Goal: Task Accomplishment & Management: Use online tool/utility

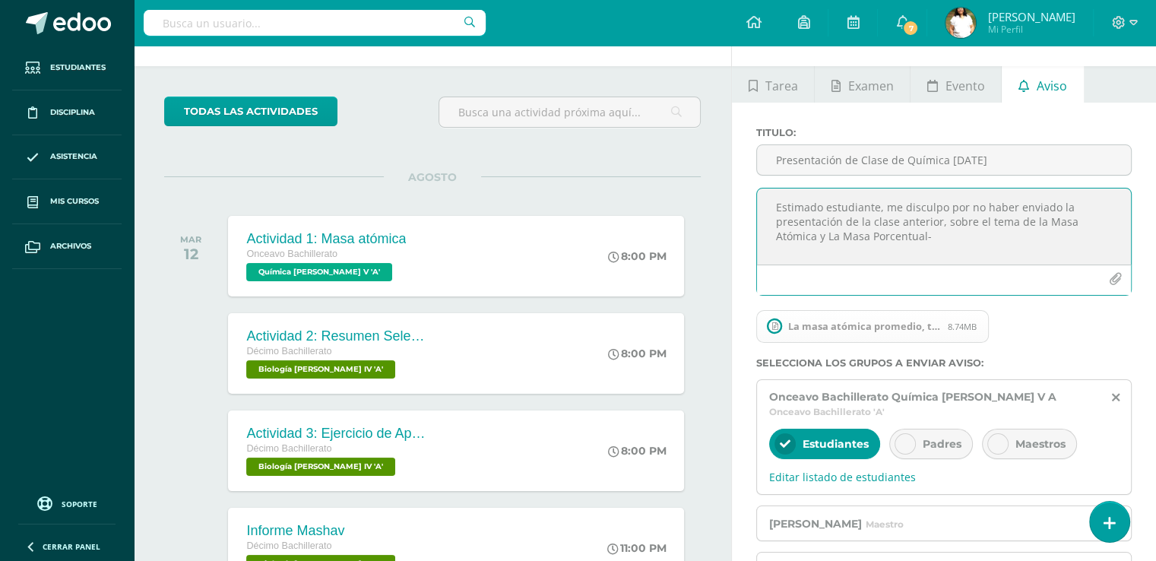
scroll to position [43, 0]
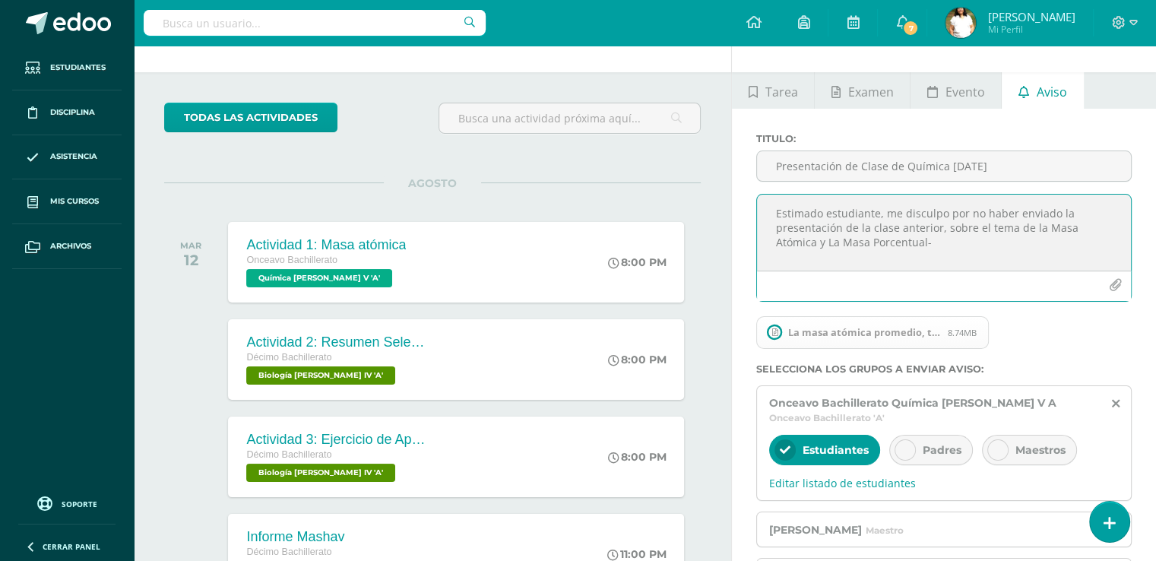
click at [1002, 109] on link "Aviso" at bounding box center [1042, 90] width 81 height 36
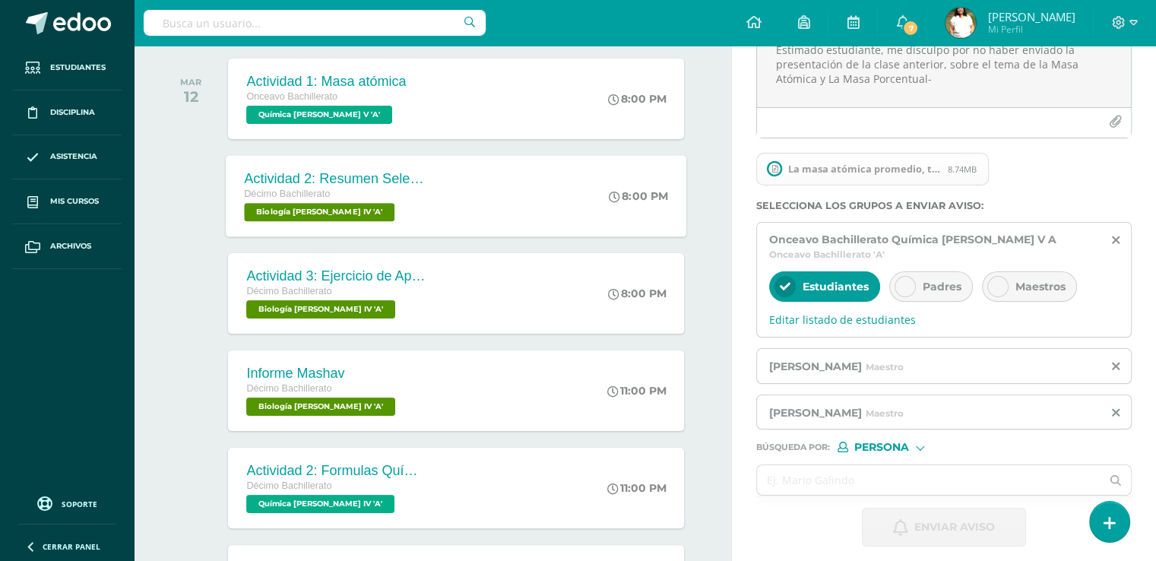
click at [429, 222] on div "Décimo Bachillerato Biología [PERSON_NAME] IV 'A'" at bounding box center [337, 204] width 184 height 35
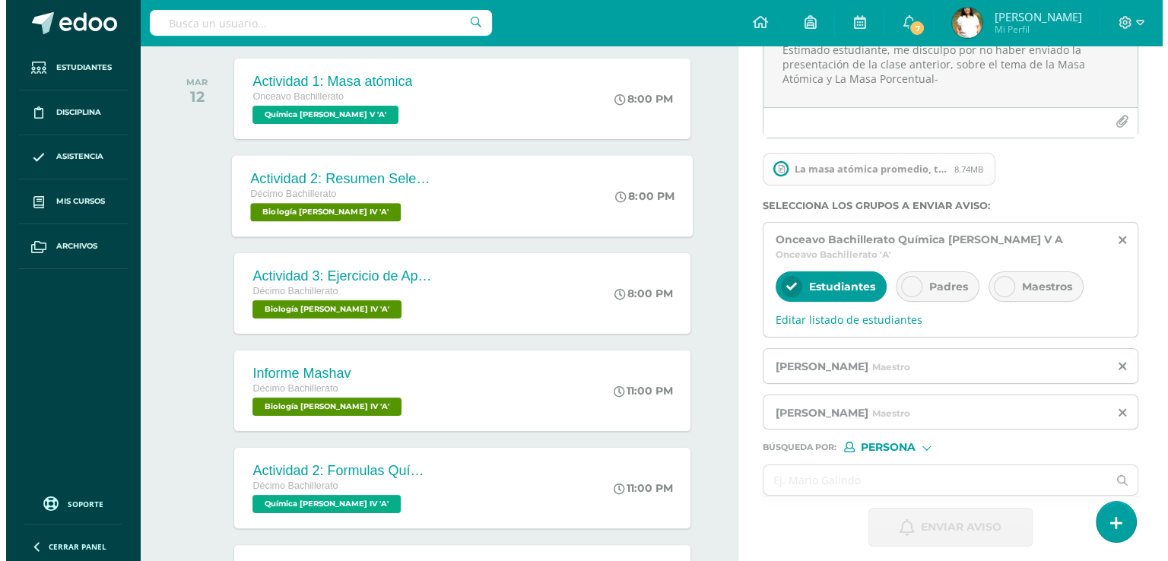
scroll to position [0, 0]
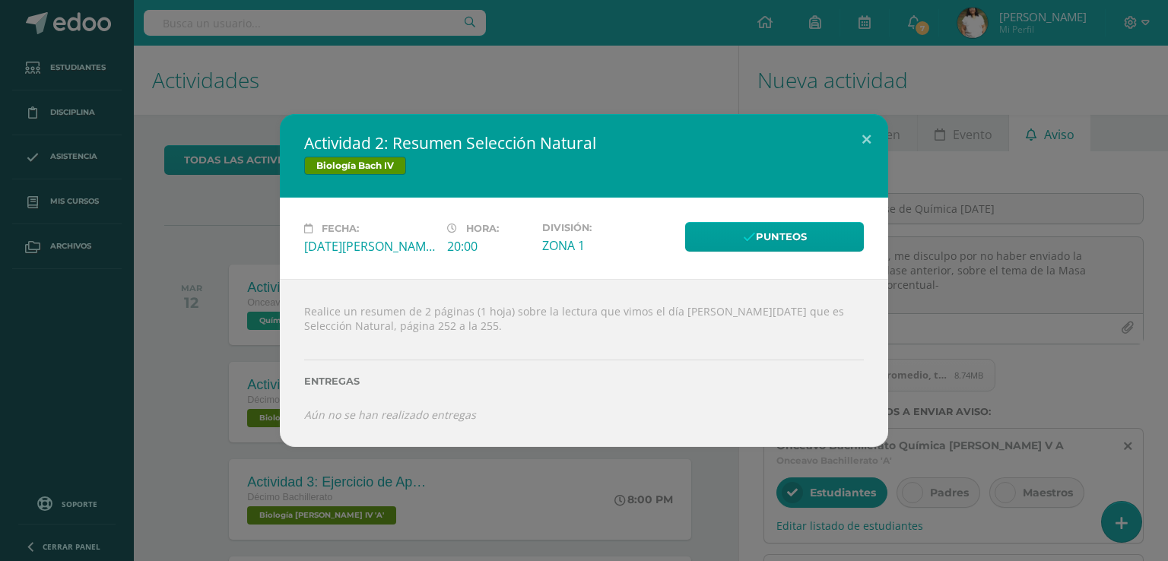
click at [753, 210] on div "Fecha: [DATE][PERSON_NAME] Hora: 20:00 División: ZONA 1 Punteos" at bounding box center [584, 238] width 608 height 81
click at [769, 229] on link "Punteos" at bounding box center [774, 237] width 179 height 30
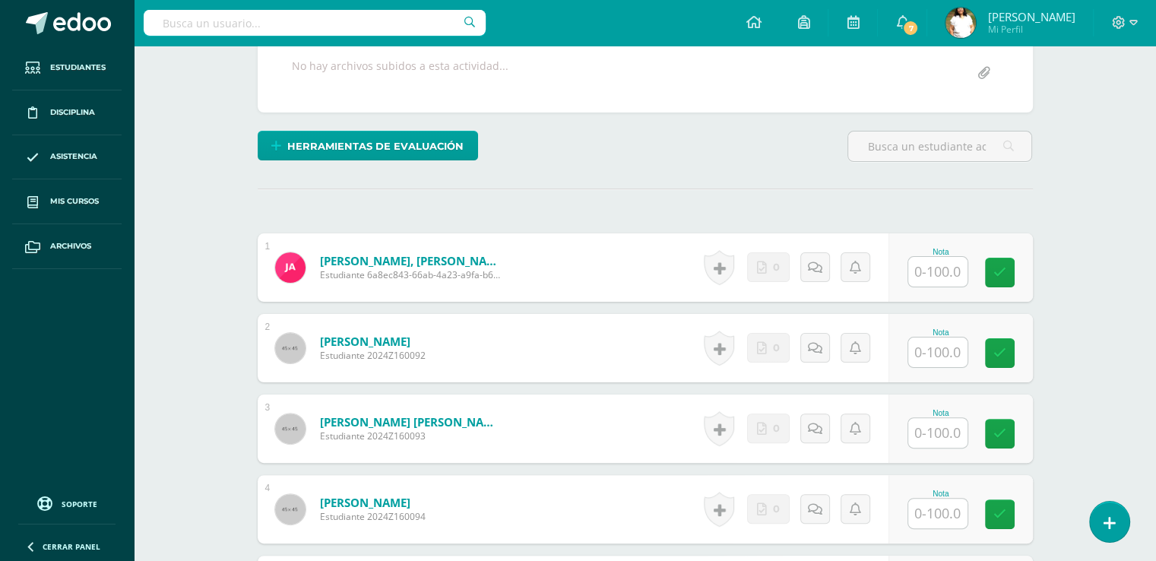
scroll to position [330, 0]
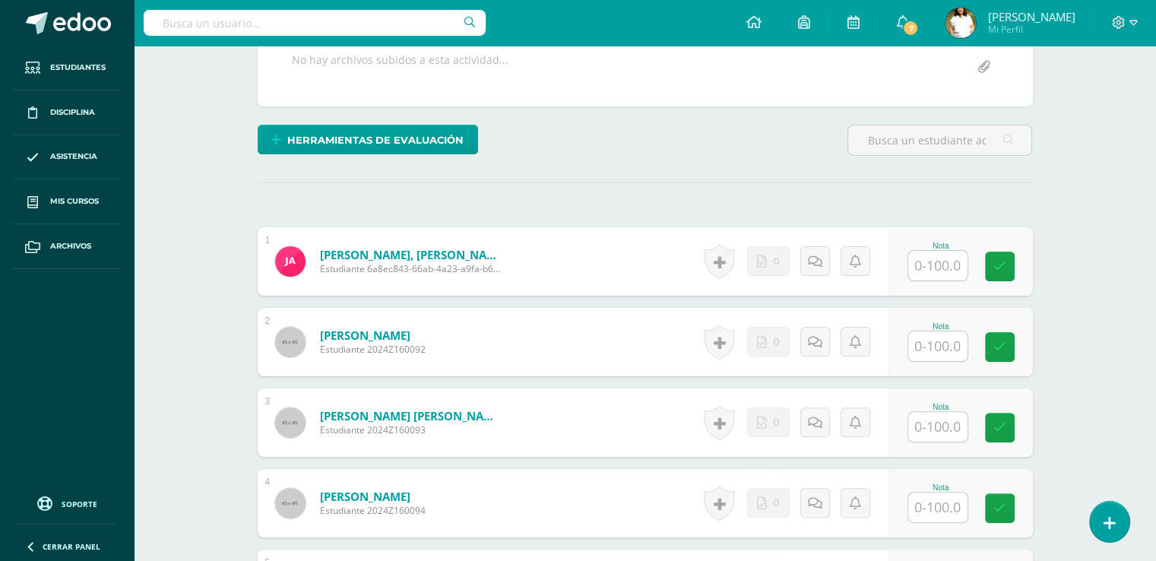
click at [929, 361] on input "text" at bounding box center [937, 346] width 59 height 30
type input "100"
click at [828, 348] on icon at bounding box center [820, 341] width 15 height 13
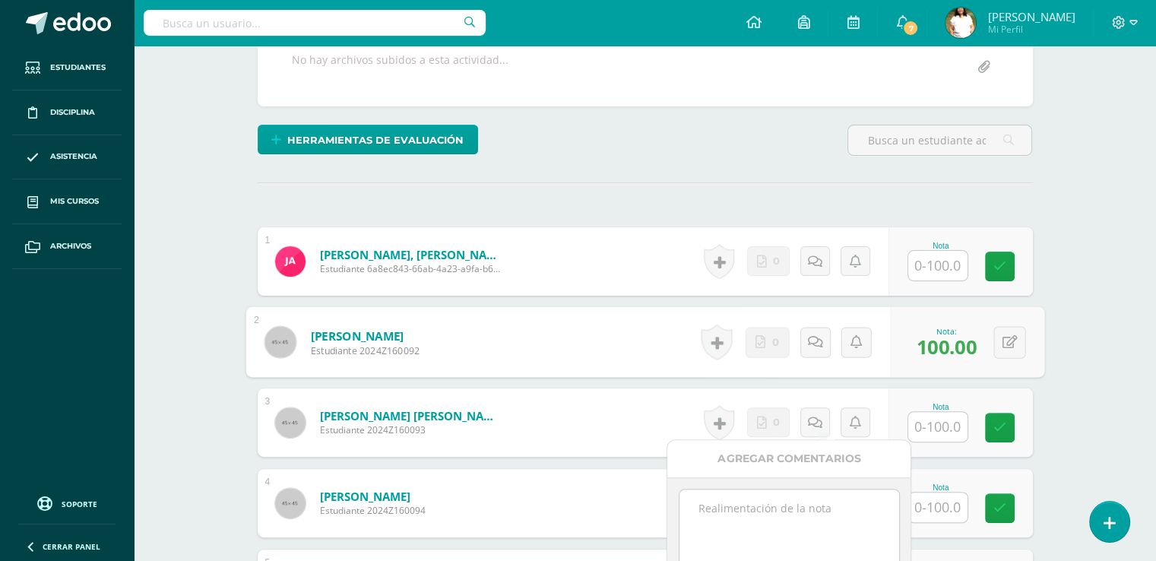
click at [708, 536] on textarea at bounding box center [790, 528] width 220 height 76
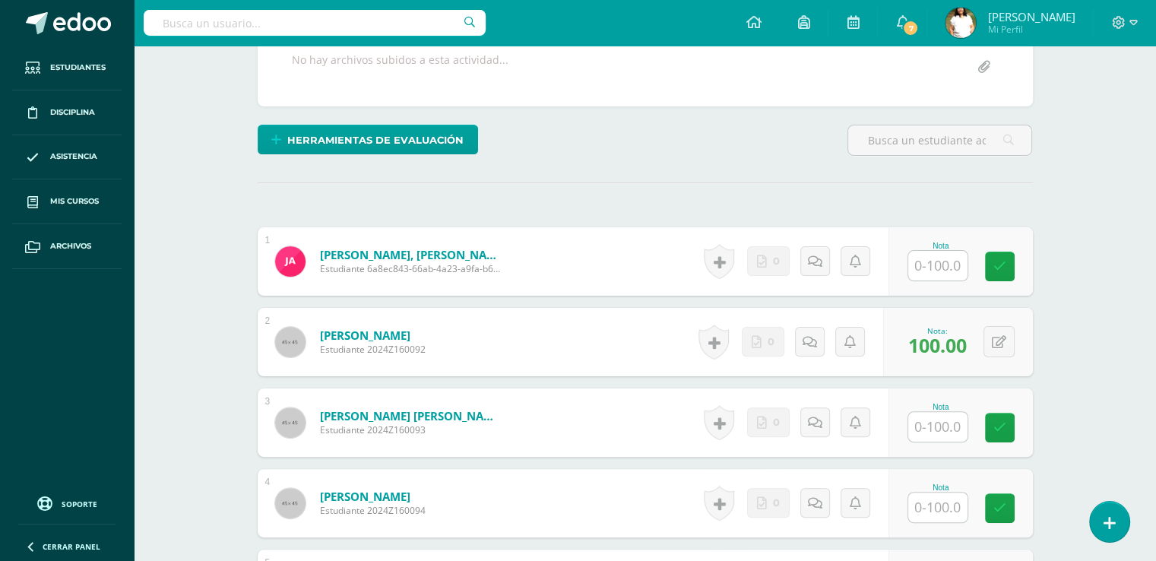
type textarea "La felicito, por sobresaliente."
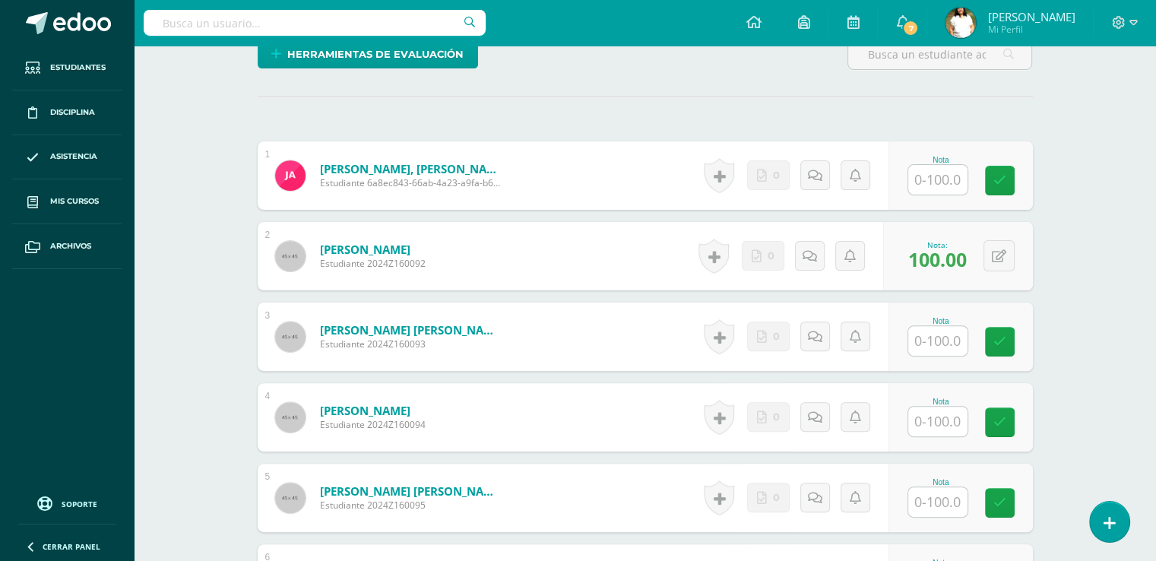
scroll to position [508, 0]
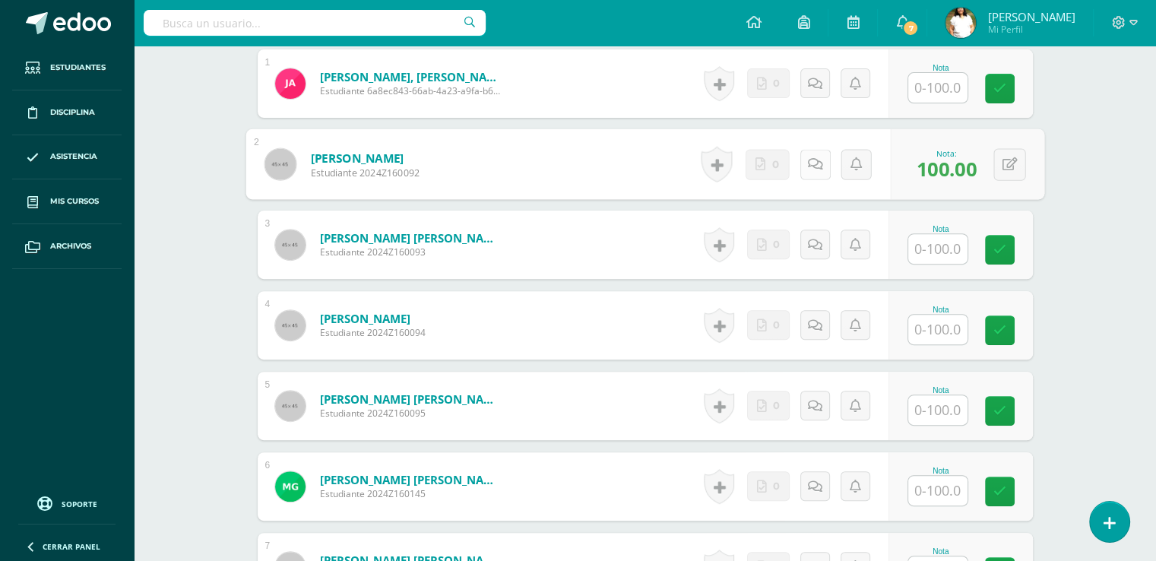
click at [812, 170] on icon at bounding box center [814, 163] width 15 height 13
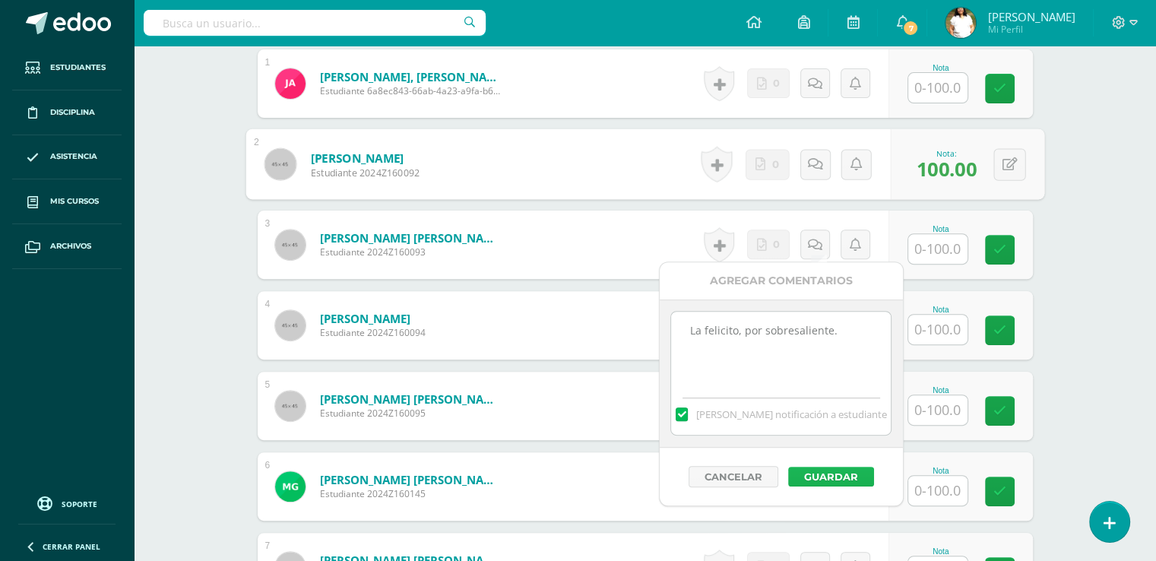
click at [835, 487] on button "Guardar" at bounding box center [831, 477] width 86 height 20
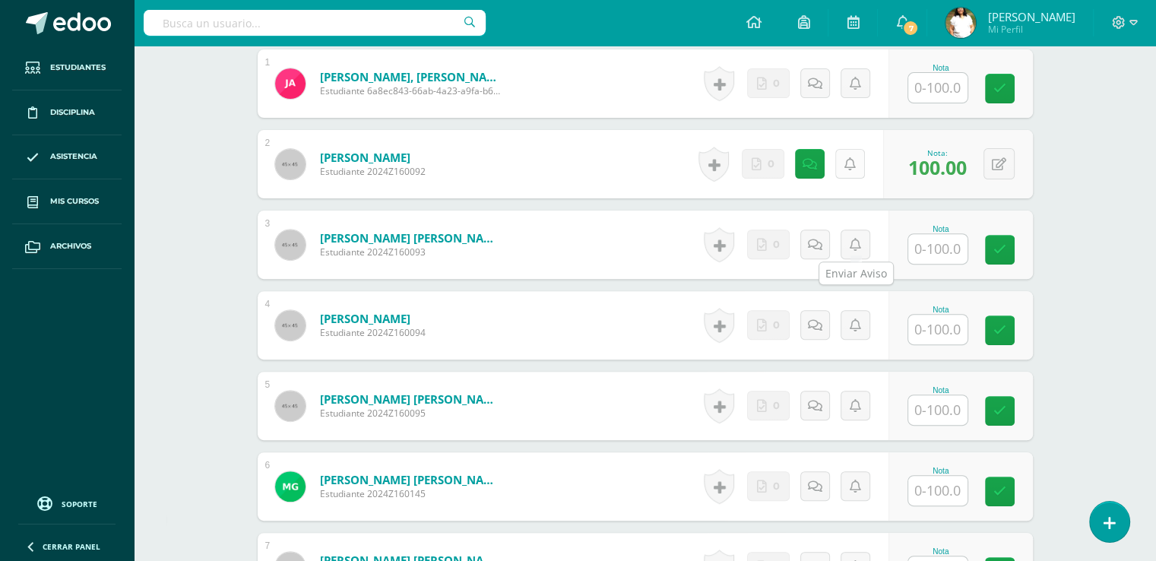
click at [855, 171] on icon at bounding box center [850, 164] width 11 height 13
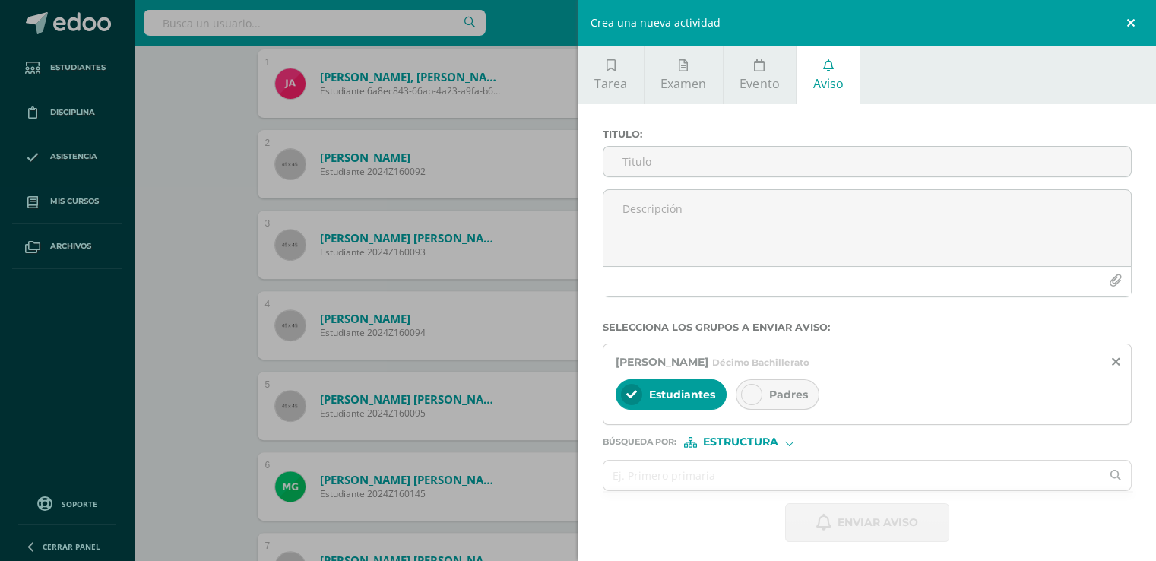
click at [1128, 30] on link at bounding box center [1134, 23] width 46 height 46
